Goal: Task Accomplishment & Management: Use online tool/utility

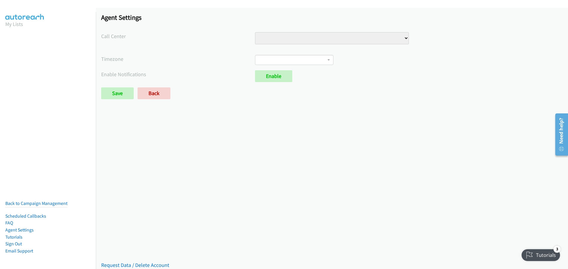
click at [403, 38] on select "VA Numbers VA Sales" at bounding box center [332, 38] width 154 height 12
select select "6529752866078720"
click at [255, 32] on select "VA Numbers VA Sales" at bounding box center [332, 38] width 154 height 12
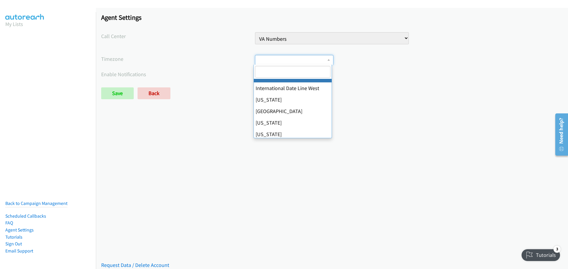
click at [325, 60] on span at bounding box center [294, 60] width 78 height 10
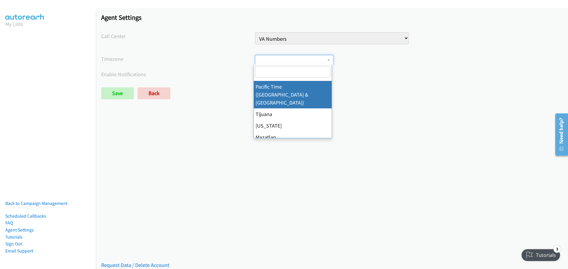
scroll to position [89, 0]
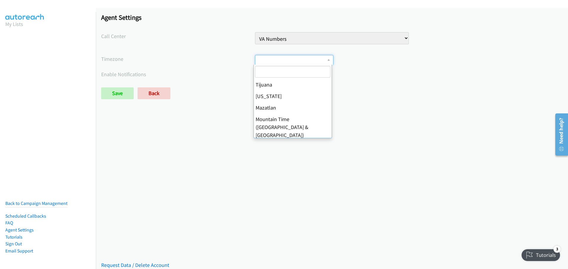
select select "Central Time (US & Canada)"
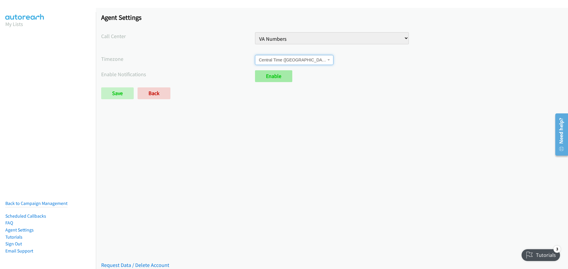
click at [271, 78] on link "Enable" at bounding box center [273, 76] width 37 height 12
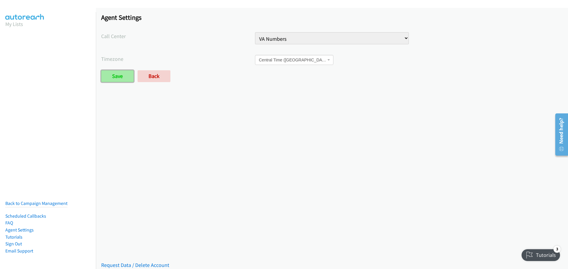
click at [116, 75] on input "Save" at bounding box center [117, 76] width 33 height 12
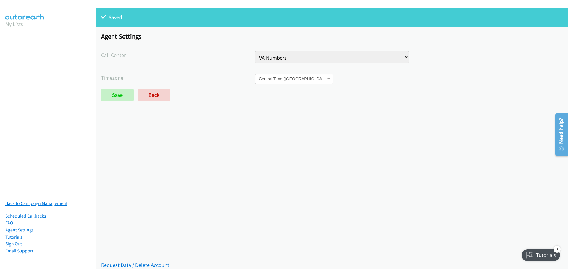
click at [35, 201] on link "Back to Campaign Management" at bounding box center [36, 204] width 62 height 6
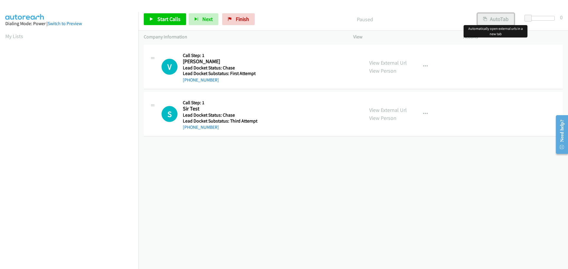
click at [491, 18] on button "AutoTab" at bounding box center [495, 19] width 37 height 12
click at [494, 17] on button "AutoTab" at bounding box center [495, 19] width 37 height 12
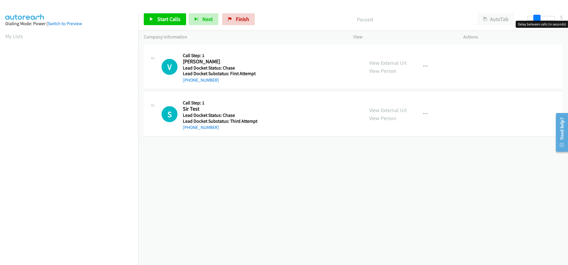
drag, startPoint x: 528, startPoint y: 17, endPoint x: 538, endPoint y: 15, distance: 9.5
click at [538, 15] on span at bounding box center [536, 18] width 7 height 7
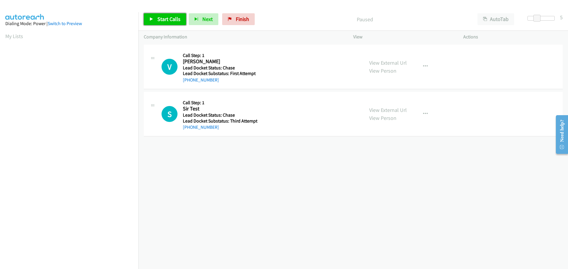
click at [167, 19] on span "Start Calls" at bounding box center [168, 19] width 23 height 7
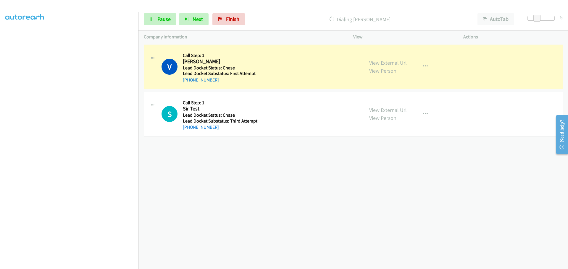
scroll to position [62, 0]
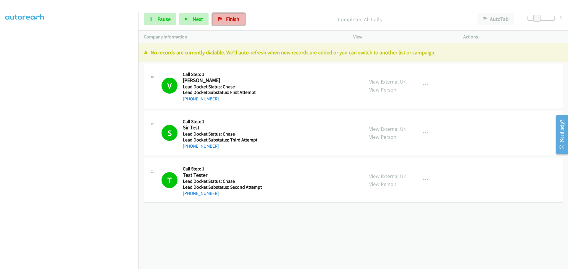
click at [231, 16] on span "Finish" at bounding box center [232, 19] width 13 height 7
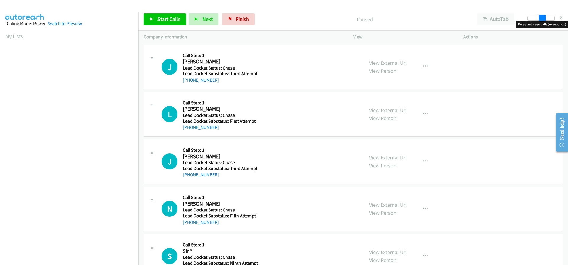
drag, startPoint x: 528, startPoint y: 17, endPoint x: 542, endPoint y: 17, distance: 13.6
click at [542, 17] on span at bounding box center [541, 18] width 7 height 7
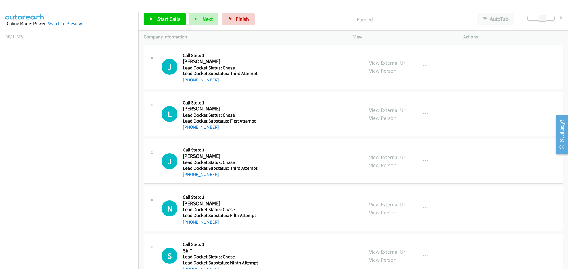
drag, startPoint x: 215, startPoint y: 80, endPoint x: 189, endPoint y: 81, distance: 26.3
click at [189, 81] on div "+1 980-699-7298" at bounding box center [221, 80] width 77 height 7
copy link "980-699-7298"
click at [173, 18] on span "Start Calls" at bounding box center [168, 19] width 23 height 7
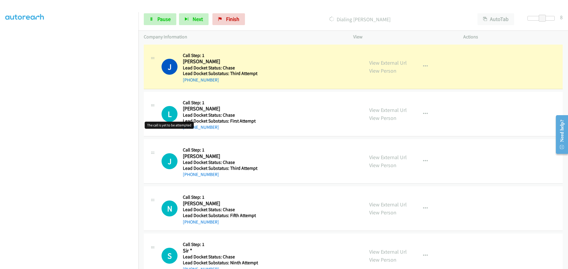
scroll to position [50, 0]
drag, startPoint x: 220, startPoint y: 127, endPoint x: 189, endPoint y: 129, distance: 31.1
click at [189, 129] on div "+1 646-712-2175" at bounding box center [221, 127] width 77 height 7
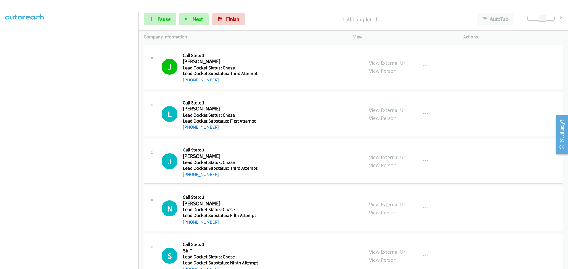
copy link "646-712-2175"
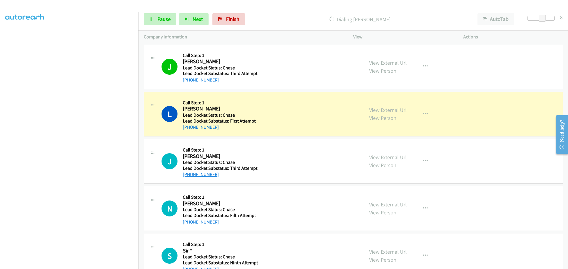
drag, startPoint x: 218, startPoint y: 174, endPoint x: 188, endPoint y: 176, distance: 30.5
click at [188, 176] on div "+1 901-789-2088" at bounding box center [221, 174] width 77 height 7
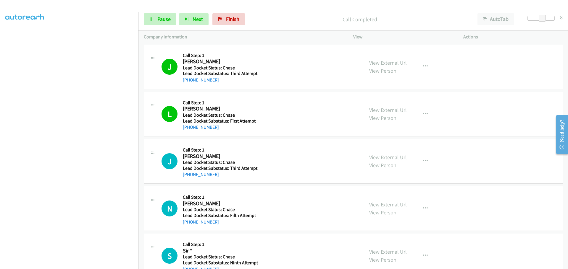
copy link "901-789-2088"
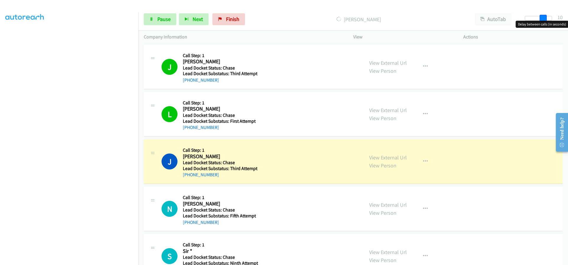
drag, startPoint x: 543, startPoint y: 19, endPoint x: 547, endPoint y: 19, distance: 3.6
click at [547, 19] on div at bounding box center [537, 18] width 27 height 5
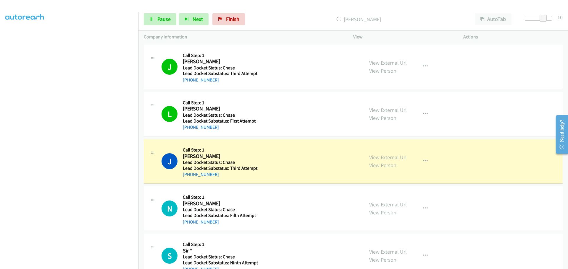
drag, startPoint x: 227, startPoint y: 223, endPoint x: 188, endPoint y: 225, distance: 39.1
click at [188, 225] on div "+1 701-929-0331" at bounding box center [221, 222] width 77 height 7
copy link "701-929-0331"
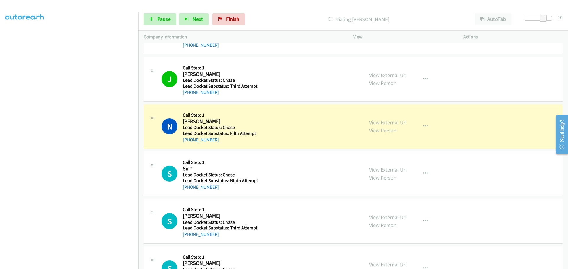
scroll to position [89, 0]
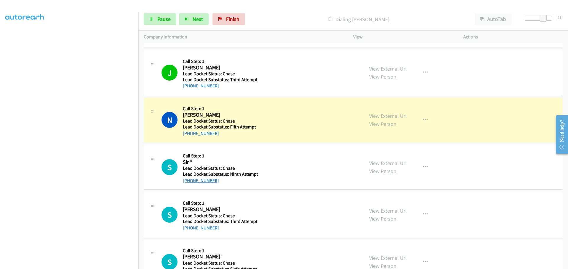
drag, startPoint x: 216, startPoint y: 179, endPoint x: 188, endPoint y: 181, distance: 28.5
click at [188, 181] on div "+1 262-277-6999" at bounding box center [221, 180] width 77 height 7
copy link "262-277-6999"
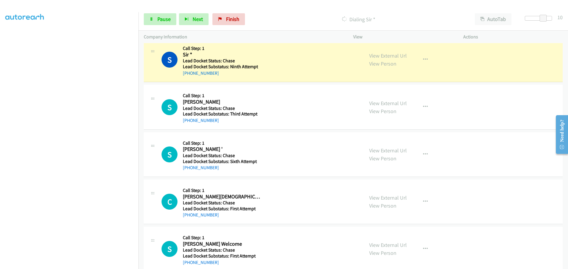
scroll to position [207, 0]
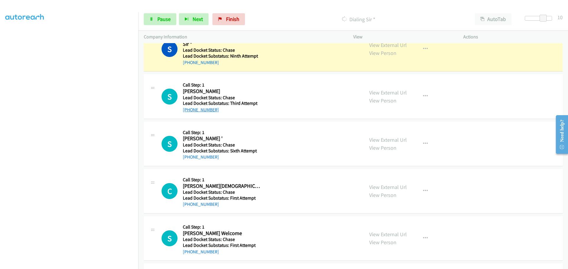
drag, startPoint x: 225, startPoint y: 109, endPoint x: 189, endPoint y: 109, distance: 36.7
click at [189, 109] on div "+1 936-661-4159" at bounding box center [221, 109] width 77 height 7
copy link "936-661-4159"
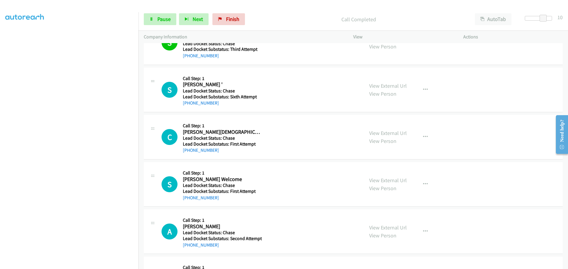
scroll to position [266, 0]
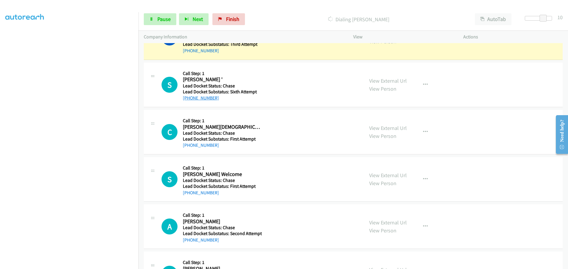
drag, startPoint x: 221, startPoint y: 95, endPoint x: 189, endPoint y: 98, distance: 32.9
click at [189, 98] on div "+1 214-664-2711" at bounding box center [221, 98] width 77 height 7
copy link "214-664-2711"
click at [196, 21] on span "Next" at bounding box center [197, 19] width 10 height 7
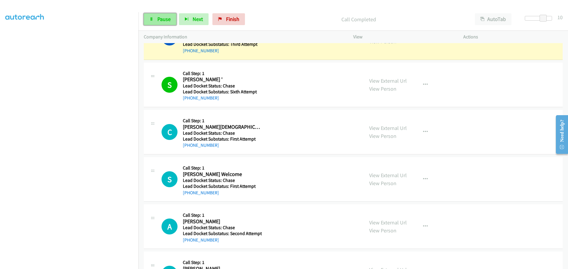
click at [153, 19] on icon at bounding box center [151, 19] width 4 height 4
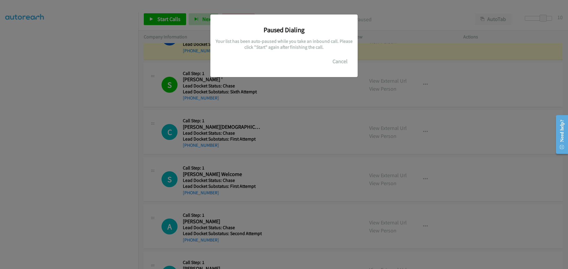
scroll to position [50, 0]
click at [338, 62] on button "Cancel" at bounding box center [340, 62] width 26 height 12
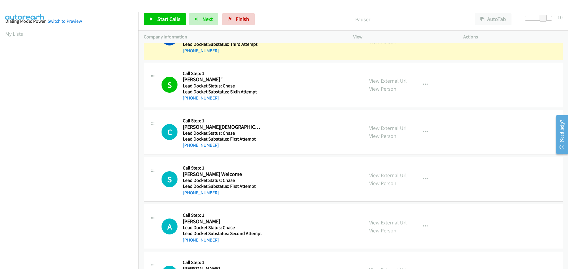
scroll to position [0, 0]
click at [165, 19] on span "Start Calls" at bounding box center [168, 19] width 23 height 7
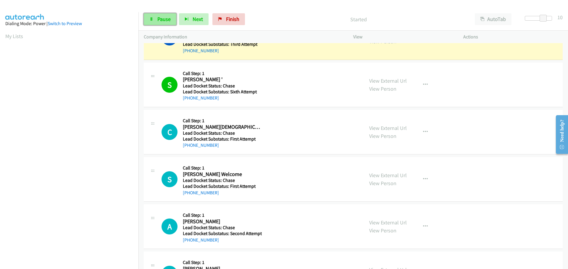
click at [165, 21] on span "Pause" at bounding box center [163, 19] width 13 height 7
click at [165, 21] on span "Start Calls" at bounding box center [168, 19] width 23 height 7
drag, startPoint x: 220, startPoint y: 145, endPoint x: 187, endPoint y: 147, distance: 32.5
click at [188, 145] on div "+1 231-357-7070" at bounding box center [221, 145] width 77 height 7
copy link "231-357-7070"
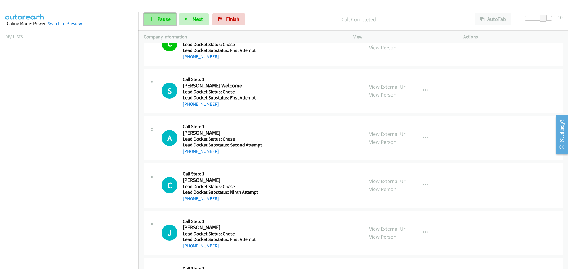
click at [166, 20] on span "Pause" at bounding box center [163, 19] width 13 height 7
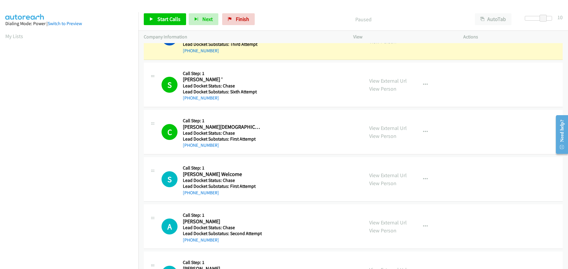
scroll to position [296, 0]
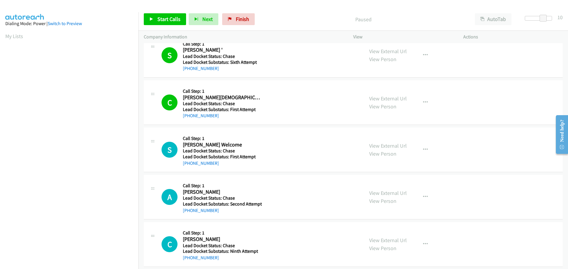
click at [234, 101] on h2 "Calvin Gotts" at bounding box center [221, 97] width 77 height 7
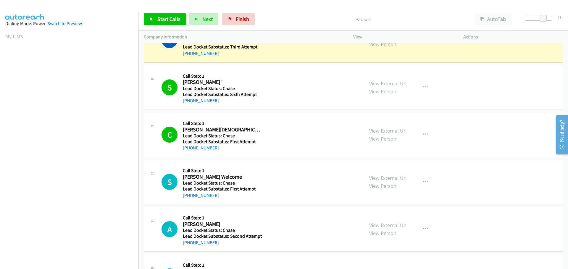
scroll to position [266, 0]
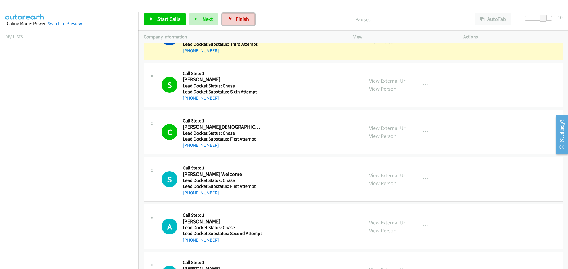
drag, startPoint x: 233, startPoint y: 17, endPoint x: 321, endPoint y: 72, distance: 103.6
click at [233, 17] on link "Finish" at bounding box center [238, 19] width 33 height 12
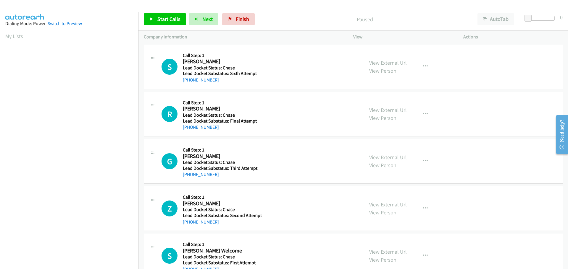
drag, startPoint x: 217, startPoint y: 79, endPoint x: 189, endPoint y: 80, distance: 28.7
click at [189, 80] on div "+1 719-239-7113" at bounding box center [221, 80] width 77 height 7
copy link "719-239-7113"
click at [166, 20] on span "Start Calls" at bounding box center [168, 19] width 23 height 7
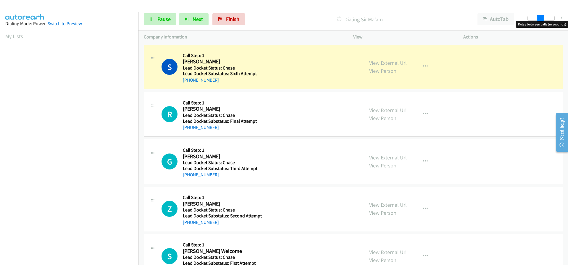
drag, startPoint x: 526, startPoint y: 19, endPoint x: 537, endPoint y: 18, distance: 11.9
click at [537, 18] on span at bounding box center [540, 18] width 7 height 7
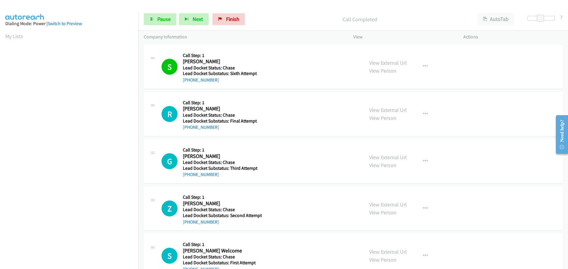
scroll to position [62, 0]
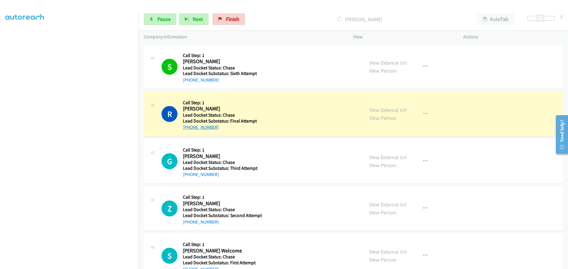
drag, startPoint x: 228, startPoint y: 126, endPoint x: 189, endPoint y: 129, distance: 39.4
click at [189, 129] on div "+1 770-630-2780" at bounding box center [221, 127] width 77 height 7
copy link "770-630-2780"
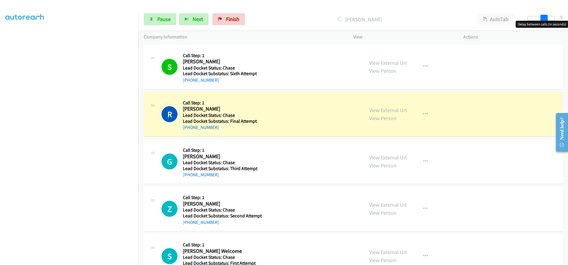
drag, startPoint x: 541, startPoint y: 20, endPoint x: 544, endPoint y: 19, distance: 3.6
click at [544, 19] on span at bounding box center [543, 18] width 7 height 7
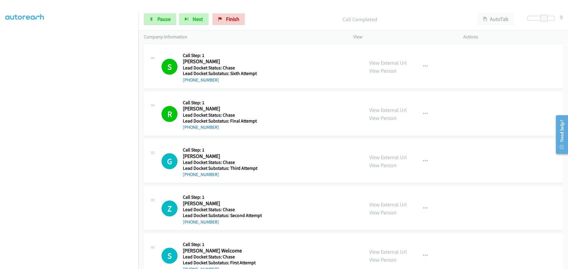
drag, startPoint x: 217, startPoint y: 174, endPoint x: 188, endPoint y: 178, distance: 29.7
click at [188, 178] on div "+1 501-408-8910" at bounding box center [221, 174] width 77 height 7
copy link "501-408-8910"
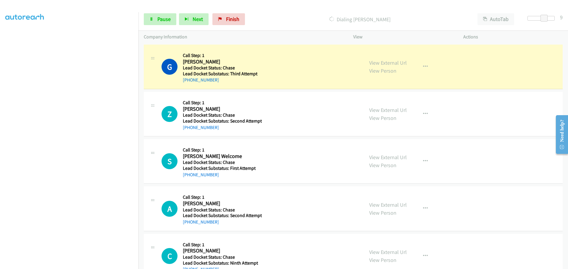
scroll to position [89, 0]
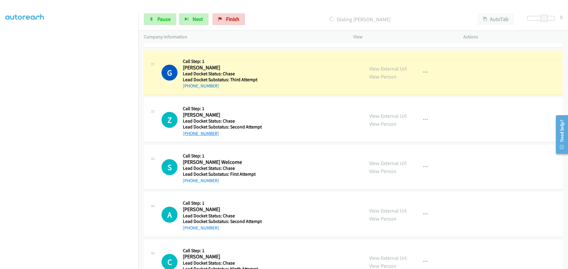
drag, startPoint x: 230, startPoint y: 134, endPoint x: 189, endPoint y: 136, distance: 41.4
click at [189, 136] on div "+1 252-885-2088" at bounding box center [222, 133] width 79 height 7
copy link "252-885-2088"
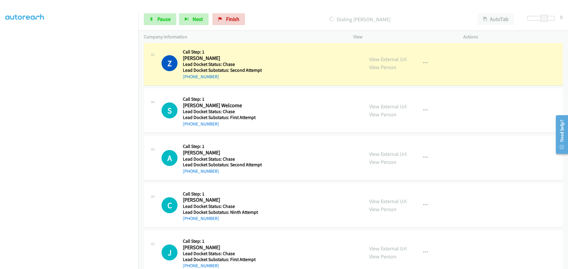
scroll to position [148, 0]
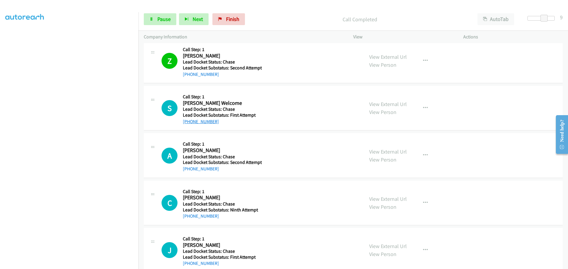
drag, startPoint x: 232, startPoint y: 124, endPoint x: 189, endPoint y: 124, distance: 43.5
click at [189, 124] on div "+1 706-587-2232" at bounding box center [221, 121] width 77 height 7
copy link "706-587-2232"
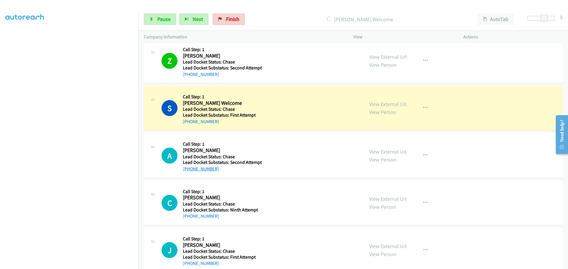
drag, startPoint x: 221, startPoint y: 168, endPoint x: 188, endPoint y: 168, distance: 33.4
click at [188, 168] on div "+1 817-875-6808" at bounding box center [222, 169] width 79 height 7
copy link "817-875-6808"
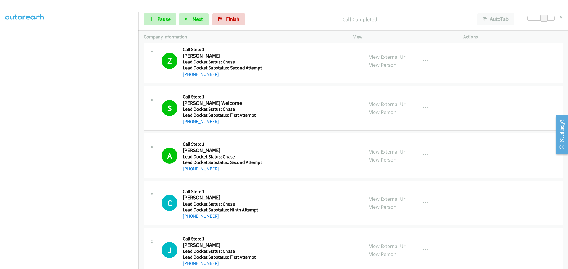
drag, startPoint x: 217, startPoint y: 217, endPoint x: 189, endPoint y: 218, distance: 28.4
click at [189, 218] on div "+1 573-355-8688" at bounding box center [221, 216] width 77 height 7
copy link "573-355-8688"
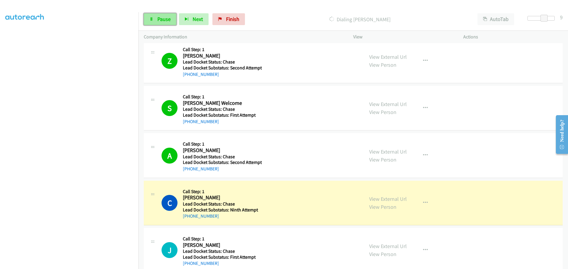
click at [168, 21] on span "Pause" at bounding box center [163, 19] width 13 height 7
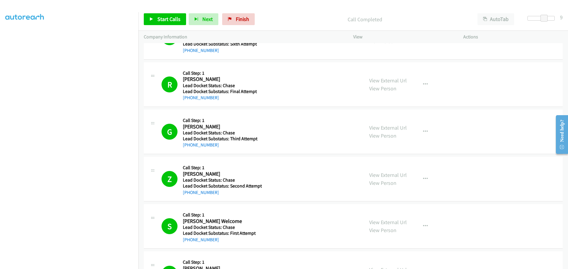
scroll to position [59, 0]
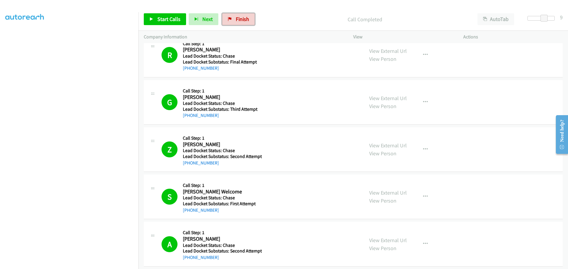
drag, startPoint x: 245, startPoint y: 22, endPoint x: 312, endPoint y: 20, distance: 66.8
click at [245, 22] on span "Finish" at bounding box center [242, 19] width 13 height 7
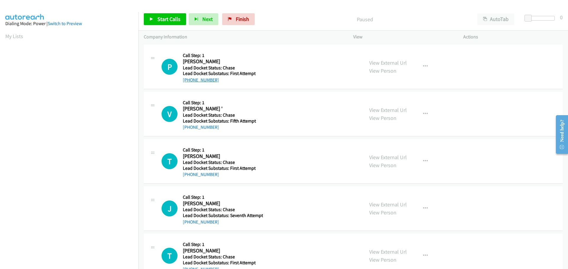
drag, startPoint x: 220, startPoint y: 79, endPoint x: 189, endPoint y: 82, distance: 30.9
click at [189, 82] on div "+1 910-694-5352" at bounding box center [222, 80] width 79 height 7
copy link "910-694-5352"
click at [158, 16] on span "Start Calls" at bounding box center [168, 19] width 23 height 7
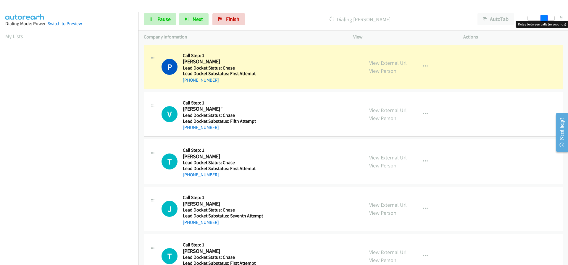
drag, startPoint x: 529, startPoint y: 19, endPoint x: 547, endPoint y: 16, distance: 17.6
click at [547, 16] on div at bounding box center [540, 18] width 27 height 5
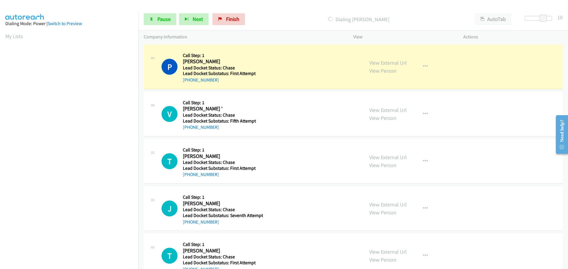
scroll to position [62, 0]
drag, startPoint x: 219, startPoint y: 127, endPoint x: 189, endPoint y: 128, distance: 30.2
click at [189, 128] on div "+1 207-499-1089" at bounding box center [222, 127] width 79 height 7
copy link "207-499-1089"
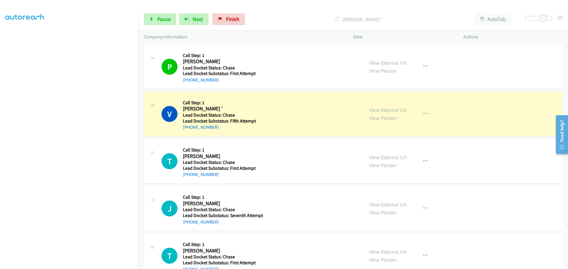
scroll to position [62, 0]
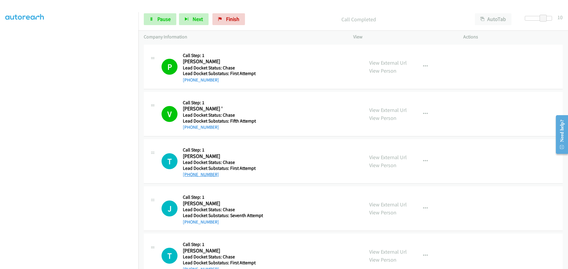
drag, startPoint x: 221, startPoint y: 176, endPoint x: 188, endPoint y: 176, distance: 32.8
click at [188, 176] on div "+1 803-904-0299" at bounding box center [222, 174] width 79 height 7
copy link "803-904-0299"
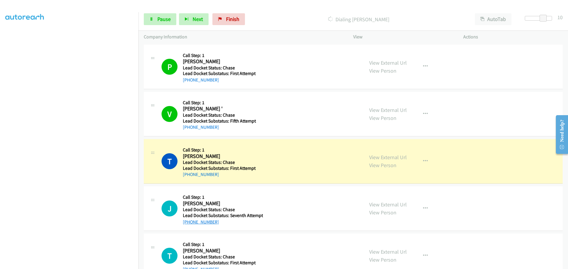
drag, startPoint x: 221, startPoint y: 224, endPoint x: 188, endPoint y: 223, distance: 33.4
click at [188, 223] on div "+1 605-212-3790" at bounding box center [223, 222] width 80 height 7
copy link "605-212-3790"
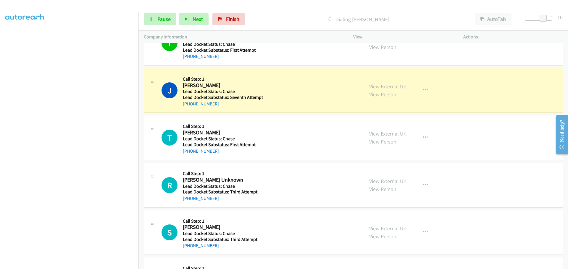
scroll to position [148, 0]
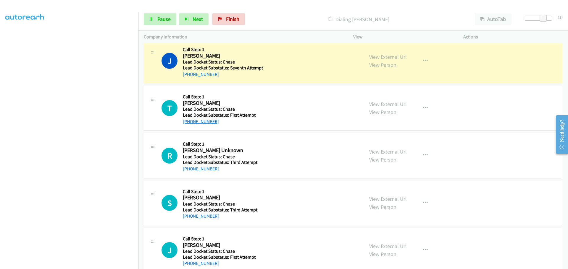
drag, startPoint x: 223, startPoint y: 120, endPoint x: 189, endPoint y: 124, distance: 33.9
click at [189, 124] on div "+1 504-317-6860" at bounding box center [222, 121] width 79 height 7
copy link "504-317-6860"
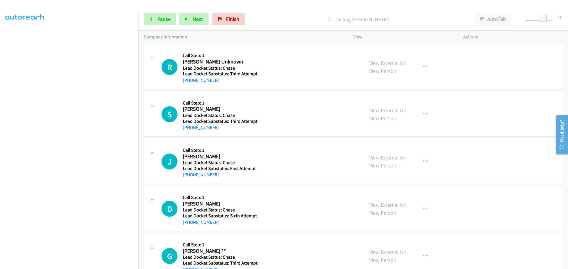
scroll to position [207, 0]
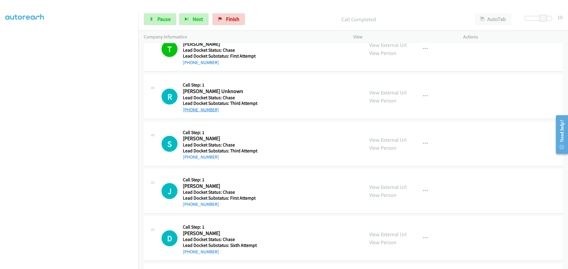
drag, startPoint x: 226, startPoint y: 112, endPoint x: 188, endPoint y: 112, distance: 37.2
click at [188, 112] on div "+1 561-702-3377" at bounding box center [222, 109] width 79 height 7
copy link "561-702-3377"
drag, startPoint x: 219, startPoint y: 156, endPoint x: 188, endPoint y: 159, distance: 31.5
click at [188, 159] on div "[PHONE_NUMBER]" at bounding box center [222, 157] width 79 height 7
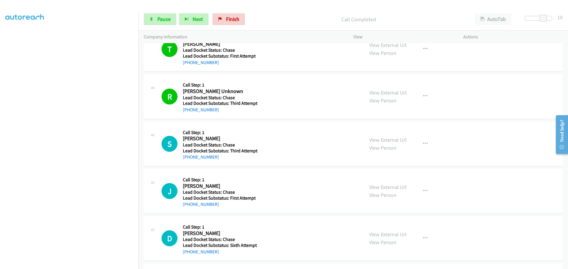
copy link "318-548-7520"
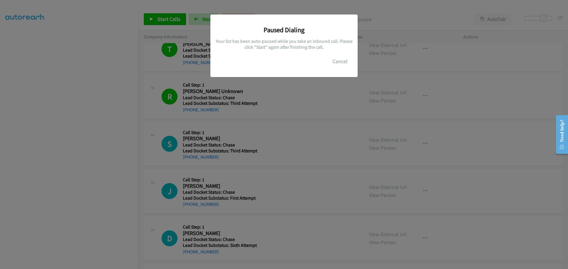
click at [123, 239] on div "Paused Dialing Your list has been auto-paused while you take an inbound call. P…" at bounding box center [284, 137] width 568 height 264
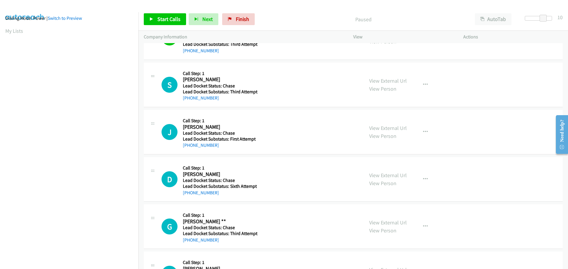
scroll to position [0, 0]
click at [240, 17] on span "Finish" at bounding box center [242, 19] width 13 height 7
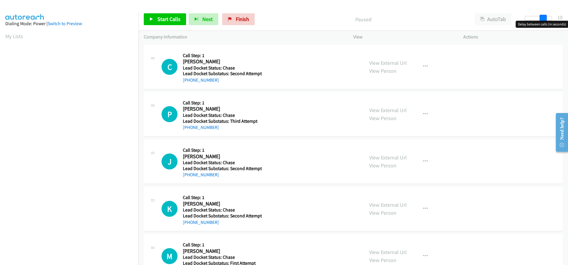
drag, startPoint x: 528, startPoint y: 17, endPoint x: 545, endPoint y: 15, distance: 17.2
click at [545, 15] on span at bounding box center [542, 18] width 7 height 7
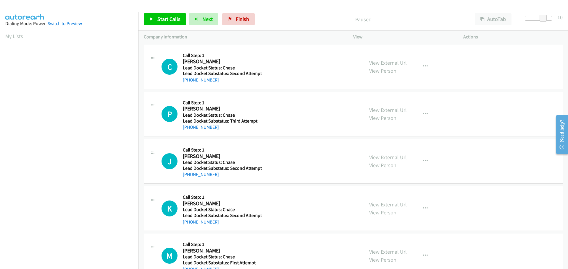
drag, startPoint x: 228, startPoint y: 79, endPoint x: 188, endPoint y: 85, distance: 40.0
click at [188, 85] on div "C Callback Scheduled Call Step: 1 [PERSON_NAME] America/Los_Angeles Lead Docket…" at bounding box center [353, 67] width 419 height 45
copy link "[PHONE_NUMBER]"
click at [172, 20] on span "Start Calls" at bounding box center [168, 19] width 23 height 7
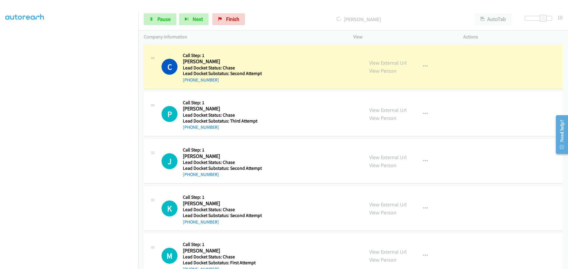
drag, startPoint x: 226, startPoint y: 127, endPoint x: 189, endPoint y: 131, distance: 36.8
click at [189, 131] on div "P Callback Scheduled Call Step: 1 [PERSON_NAME] America/Los_Angeles Lead Docket…" at bounding box center [353, 114] width 419 height 45
copy link "[PHONE_NUMBER]"
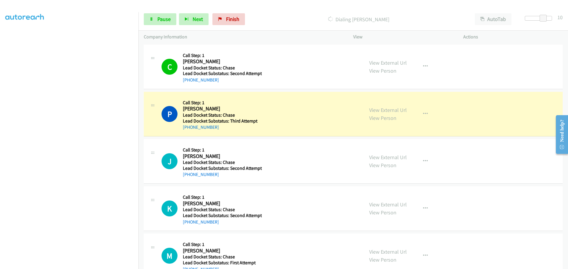
drag, startPoint x: 226, startPoint y: 174, endPoint x: 188, endPoint y: 180, distance: 39.1
click at [188, 180] on div "J Callback Scheduled Call Step: 1 [PERSON_NAME] America/Los_Angeles Lead Docket…" at bounding box center [353, 161] width 419 height 45
copy link "[PHONE_NUMBER]"
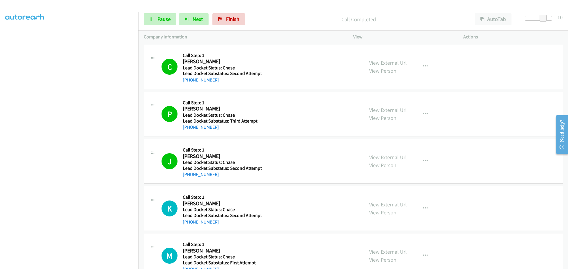
drag, startPoint x: 222, startPoint y: 222, endPoint x: 189, endPoint y: 225, distance: 33.5
click at [189, 225] on div "[PHONE_NUMBER]" at bounding box center [222, 222] width 79 height 7
copy link "[PHONE_NUMBER]"
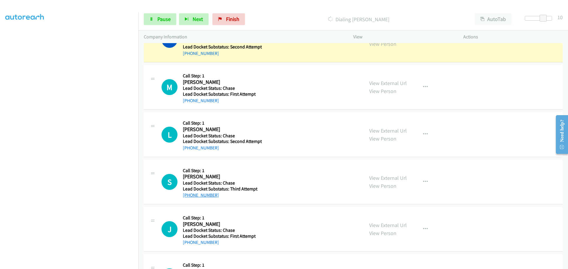
scroll to position [177, 0]
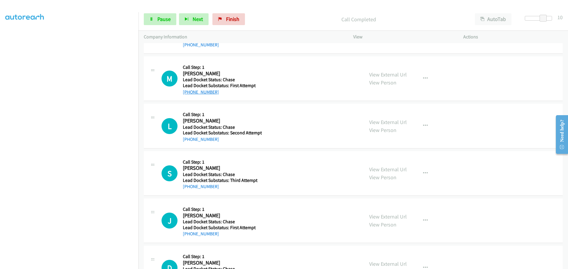
drag, startPoint x: 219, startPoint y: 92, endPoint x: 189, endPoint y: 94, distance: 29.9
click at [189, 94] on div "+1 562-219-6452" at bounding box center [221, 92] width 77 height 7
copy link "562-219-6452"
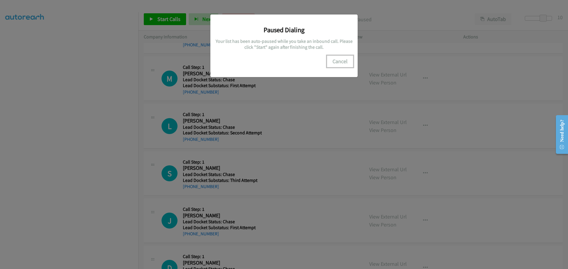
click at [342, 60] on button "Cancel" at bounding box center [340, 62] width 26 height 12
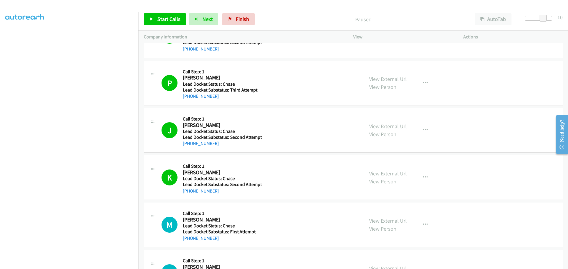
scroll to position [30, 0]
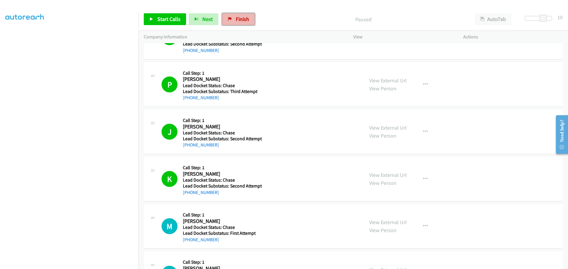
click at [237, 21] on span "Finish" at bounding box center [242, 19] width 13 height 7
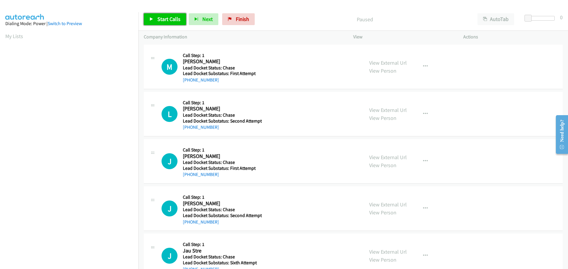
drag, startPoint x: 162, startPoint y: 22, endPoint x: 161, endPoint y: 19, distance: 3.0
click at [162, 22] on span "Start Calls" at bounding box center [168, 19] width 23 height 7
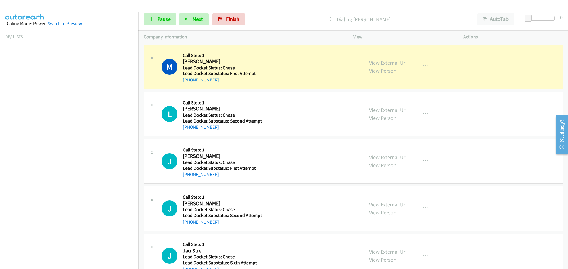
drag, startPoint x: 233, startPoint y: 78, endPoint x: 189, endPoint y: 82, distance: 43.9
click at [189, 82] on div "+1 562-219-6452" at bounding box center [222, 80] width 79 height 7
copy link "562-219-6452"
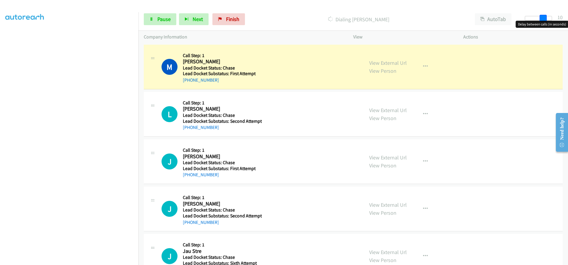
drag, startPoint x: 529, startPoint y: 19, endPoint x: 547, endPoint y: 16, distance: 17.6
click at [547, 16] on div at bounding box center [537, 18] width 27 height 5
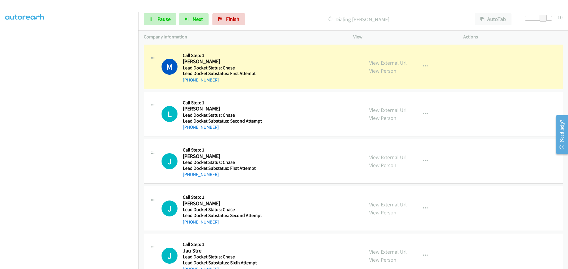
scroll to position [62, 0]
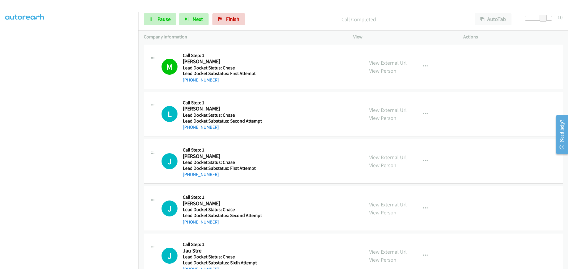
drag, startPoint x: 220, startPoint y: 129, endPoint x: 189, endPoint y: 132, distance: 30.7
click at [189, 132] on div "L Callback Scheduled Call Step: 1 Linda Foos America/Los_Angeles Lead Docket St…" at bounding box center [353, 114] width 419 height 45
copy link "971-818-2908"
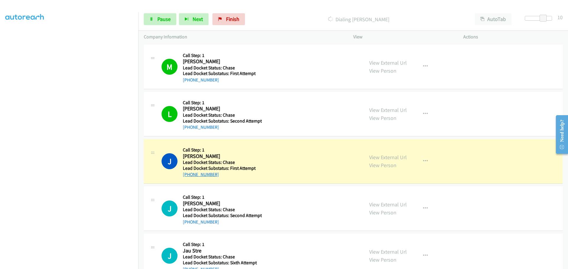
drag, startPoint x: 215, startPoint y: 175, endPoint x: 188, endPoint y: 175, distance: 26.9
click at [188, 175] on div "+1 626-975-0900" at bounding box center [222, 174] width 79 height 7
copy link "626-975-0900"
click at [169, 18] on span "Pause" at bounding box center [163, 19] width 13 height 7
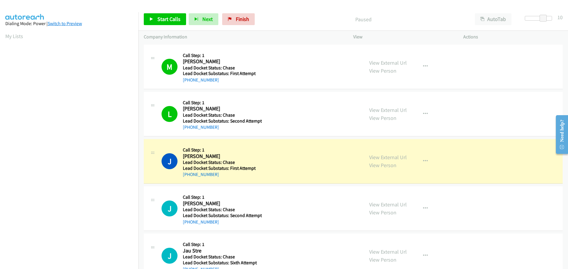
click at [58, 23] on link "Switch to Preview" at bounding box center [65, 24] width 34 height 6
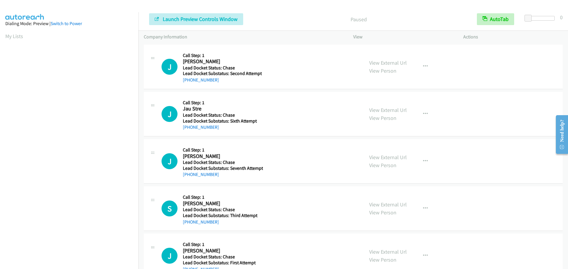
click at [3, 35] on aside "Dialing Mode: Preview | Switch to Power My Lists" at bounding box center [69, 175] width 138 height 327
click at [12, 37] on link "My Lists" at bounding box center [14, 36] width 18 height 7
